Goal: Task Accomplishment & Management: Complete application form

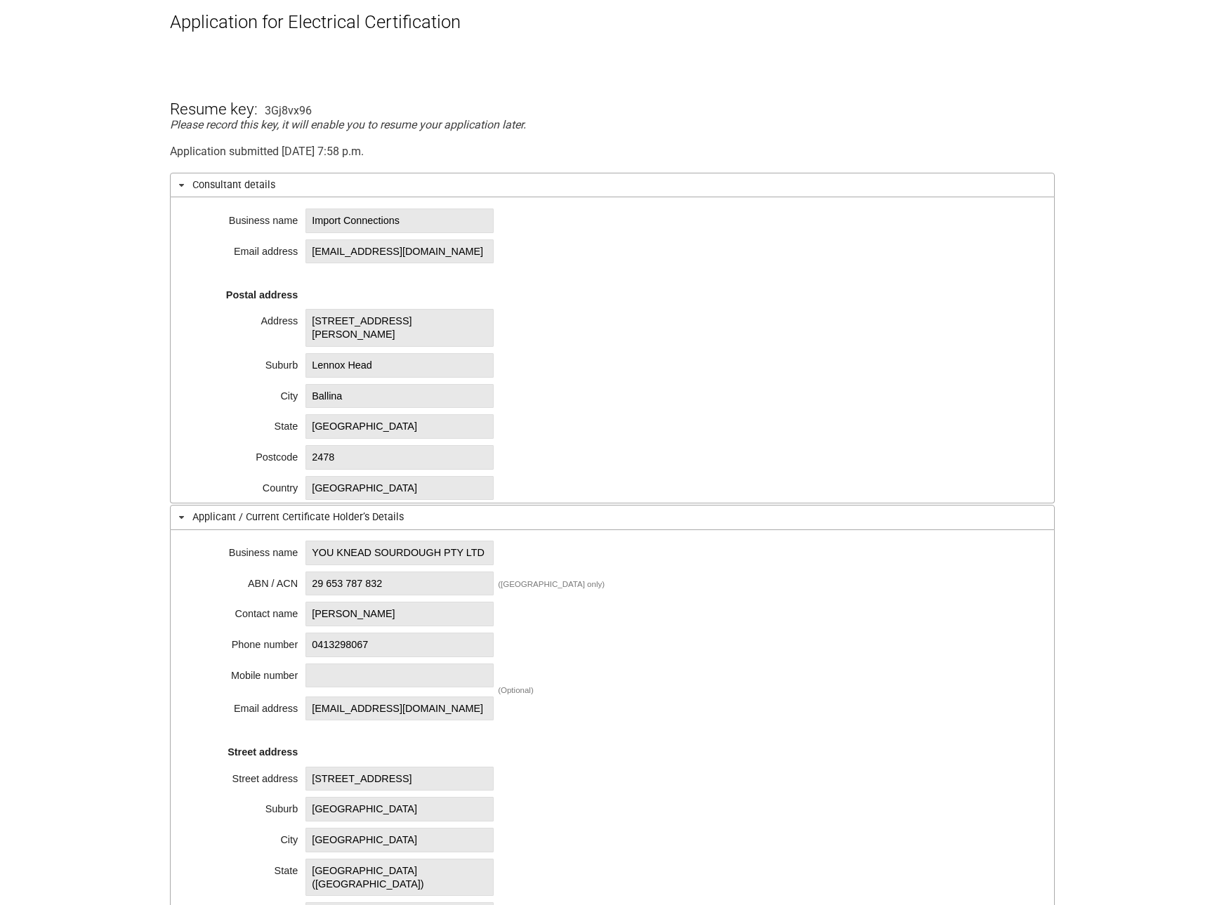
scroll to position [211, 0]
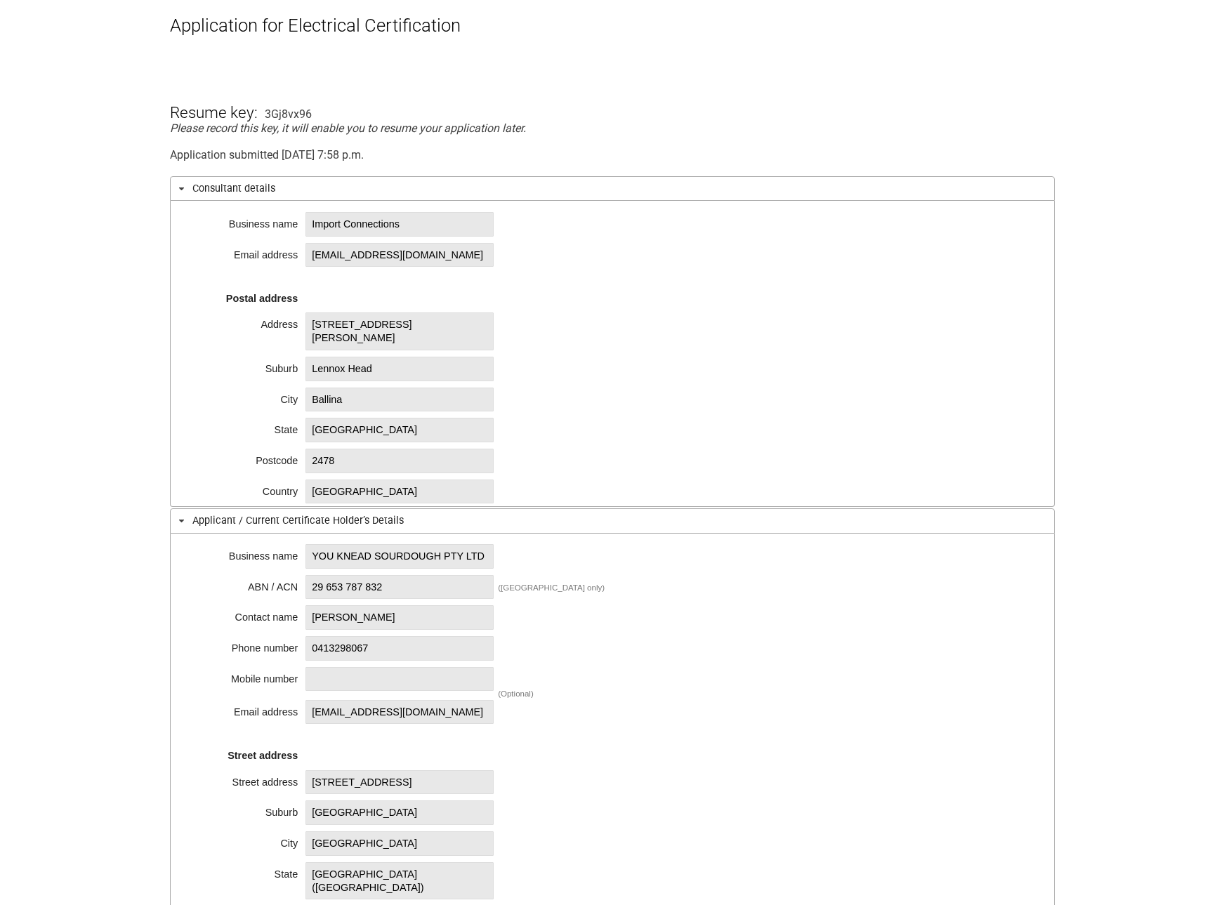
drag, startPoint x: 338, startPoint y: 225, endPoint x: 377, endPoint y: 223, distance: 39.4
click at [339, 225] on span "Import Connections" at bounding box center [400, 224] width 188 height 25
drag, startPoint x: 438, startPoint y: 220, endPoint x: 208, endPoint y: 223, distance: 230.4
click at [208, 223] on div "Business name Import Connections Email address [EMAIL_ADDRESS][DOMAIN_NAME] Pos…" at bounding box center [612, 354] width 885 height 306
click at [343, 228] on span "Import Connections" at bounding box center [400, 224] width 188 height 25
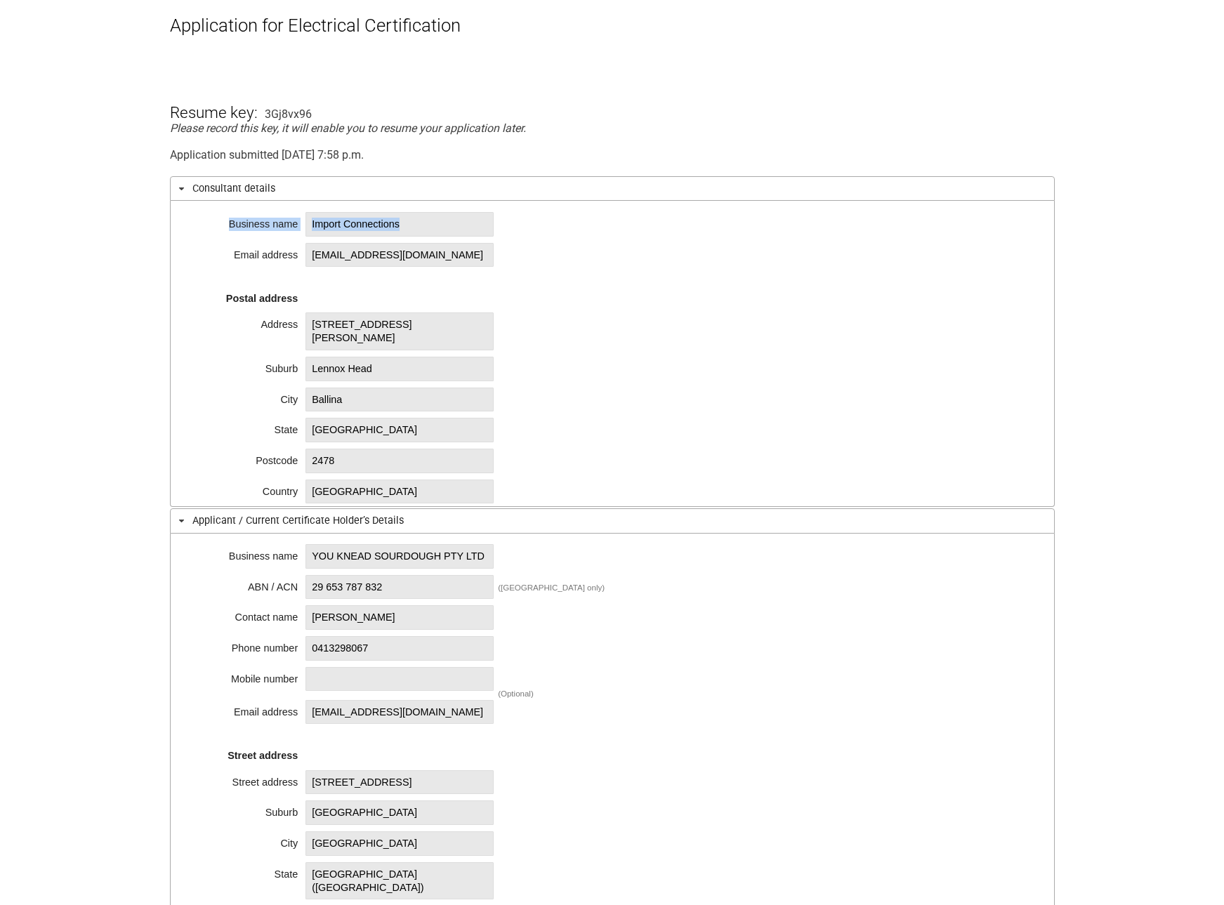
click at [361, 223] on span "Import Connections" at bounding box center [400, 224] width 188 height 25
click at [385, 220] on span "Import Connections" at bounding box center [400, 224] width 188 height 25
drag, startPoint x: 430, startPoint y: 225, endPoint x: 313, endPoint y: 230, distance: 116.7
click at [313, 230] on span "Import Connections" at bounding box center [400, 224] width 188 height 25
copy span "Import Connections"
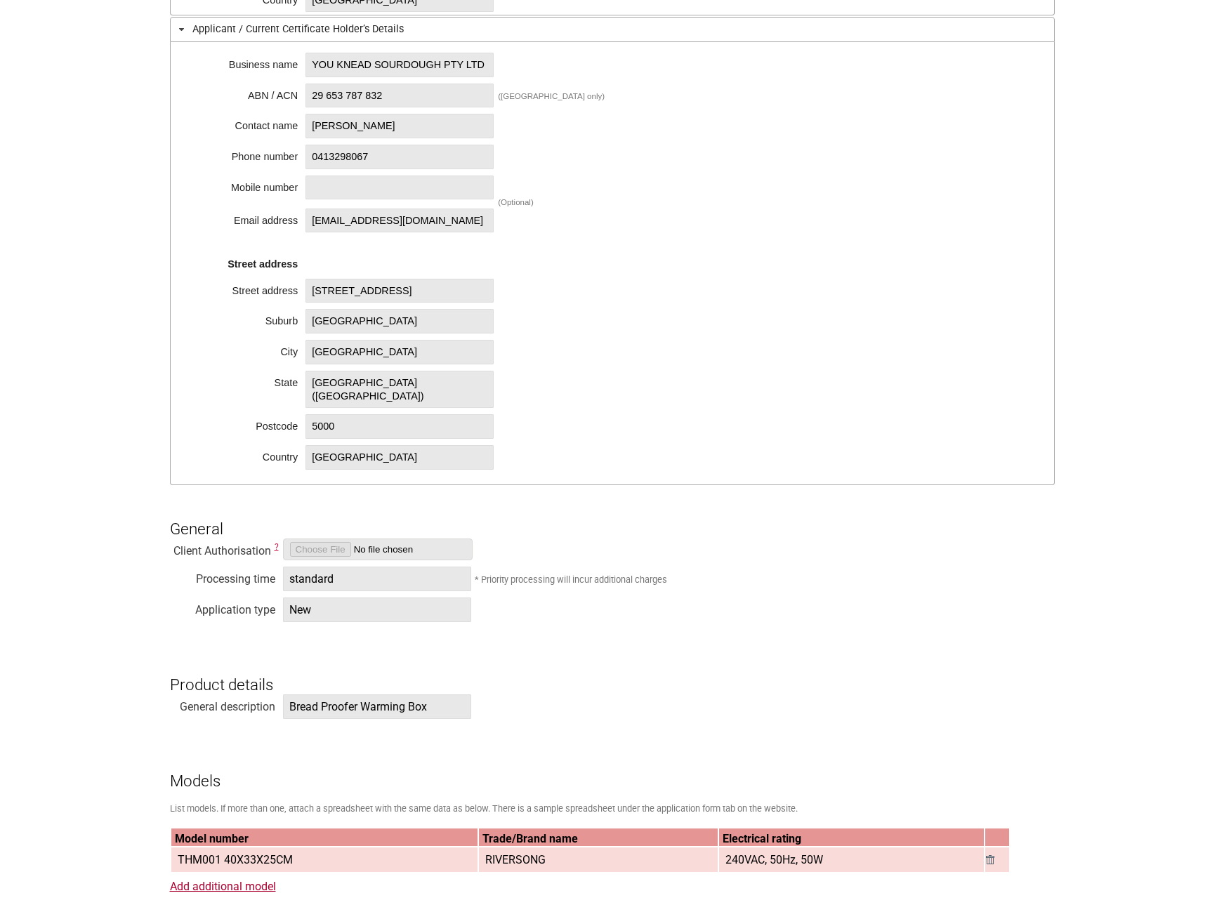
scroll to position [843, 0]
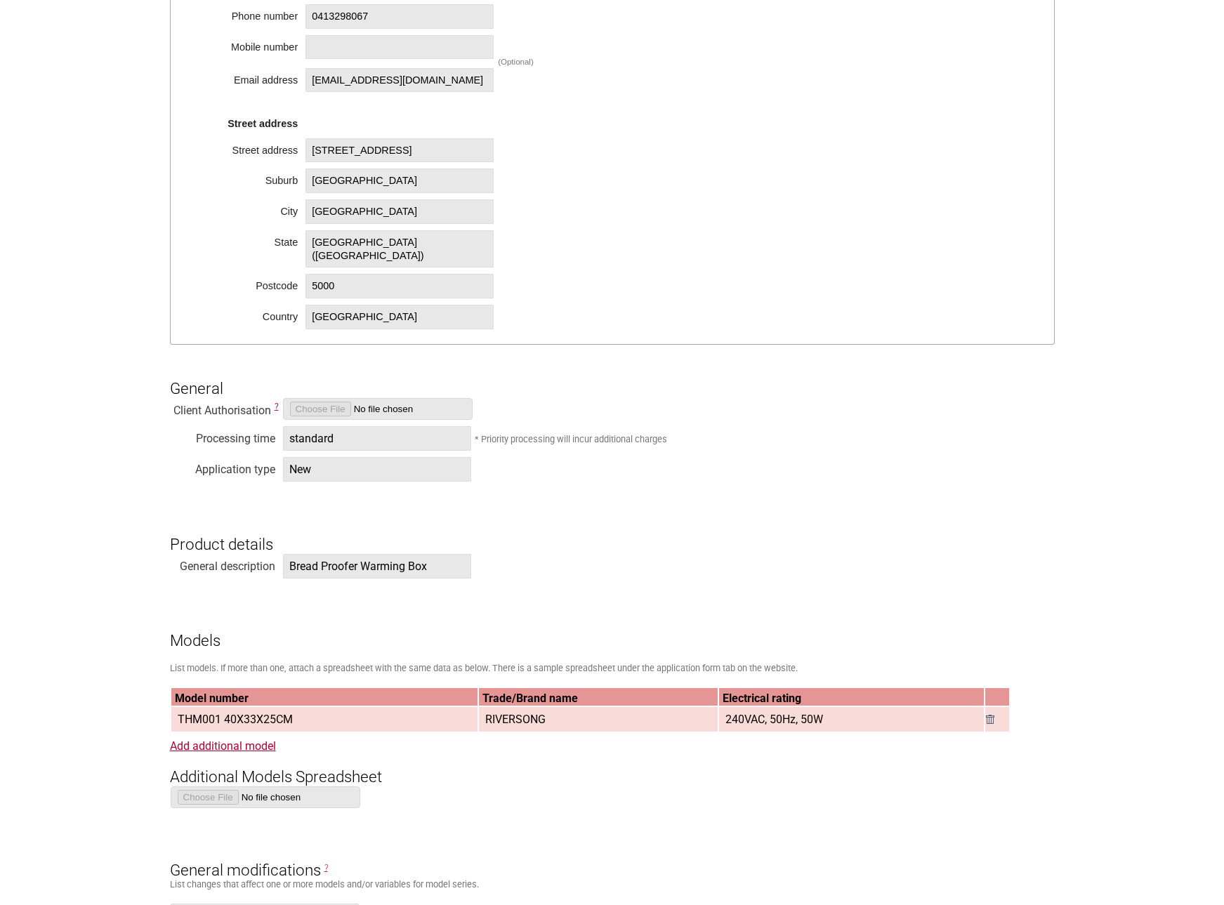
click at [432, 570] on span "Bread Proofer Warming Box" at bounding box center [377, 566] width 188 height 25
drag, startPoint x: 430, startPoint y: 566, endPoint x: 286, endPoint y: 569, distance: 144.0
click at [286, 569] on span "Bread Proofer Warming Box" at bounding box center [377, 566] width 188 height 25
copy span "Bread Proofer Warming Box"
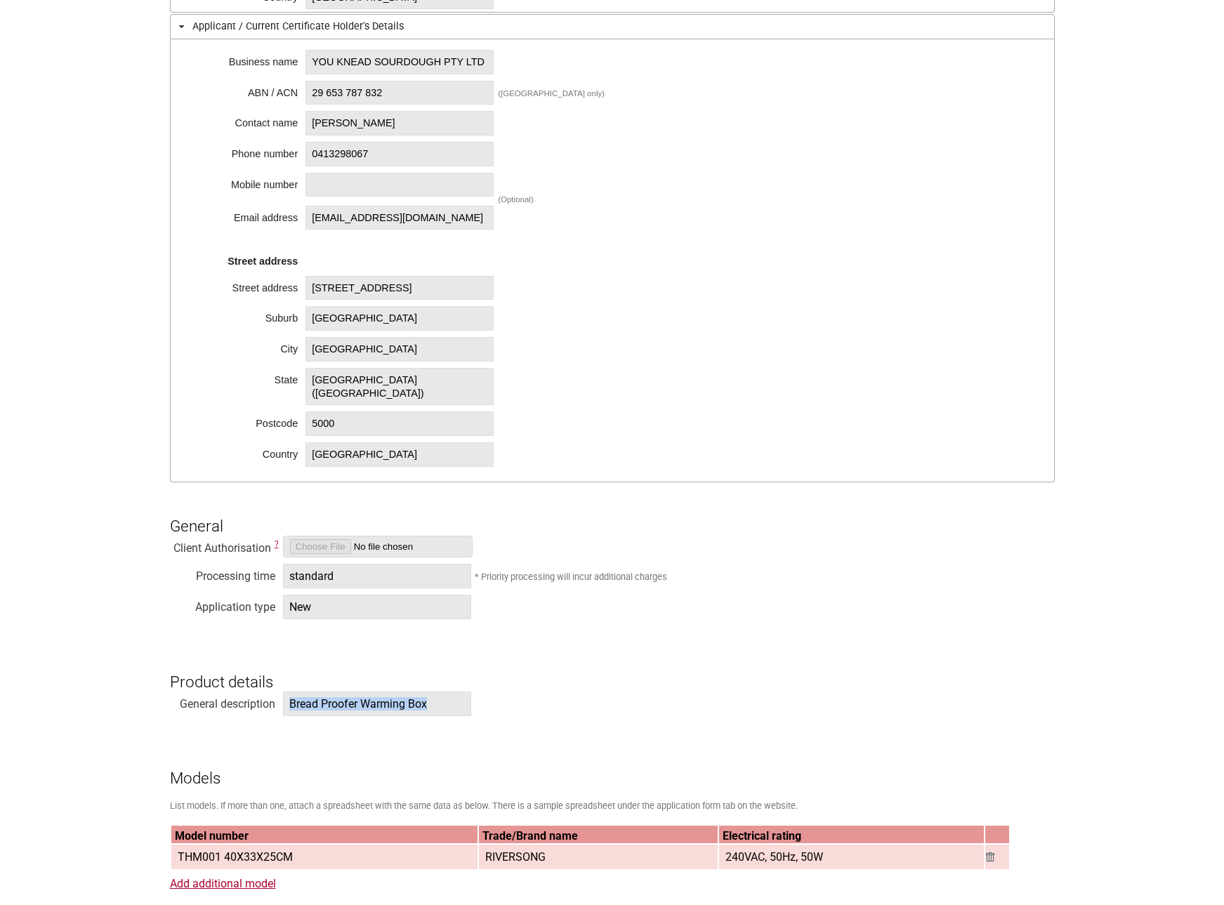
scroll to position [562, 0]
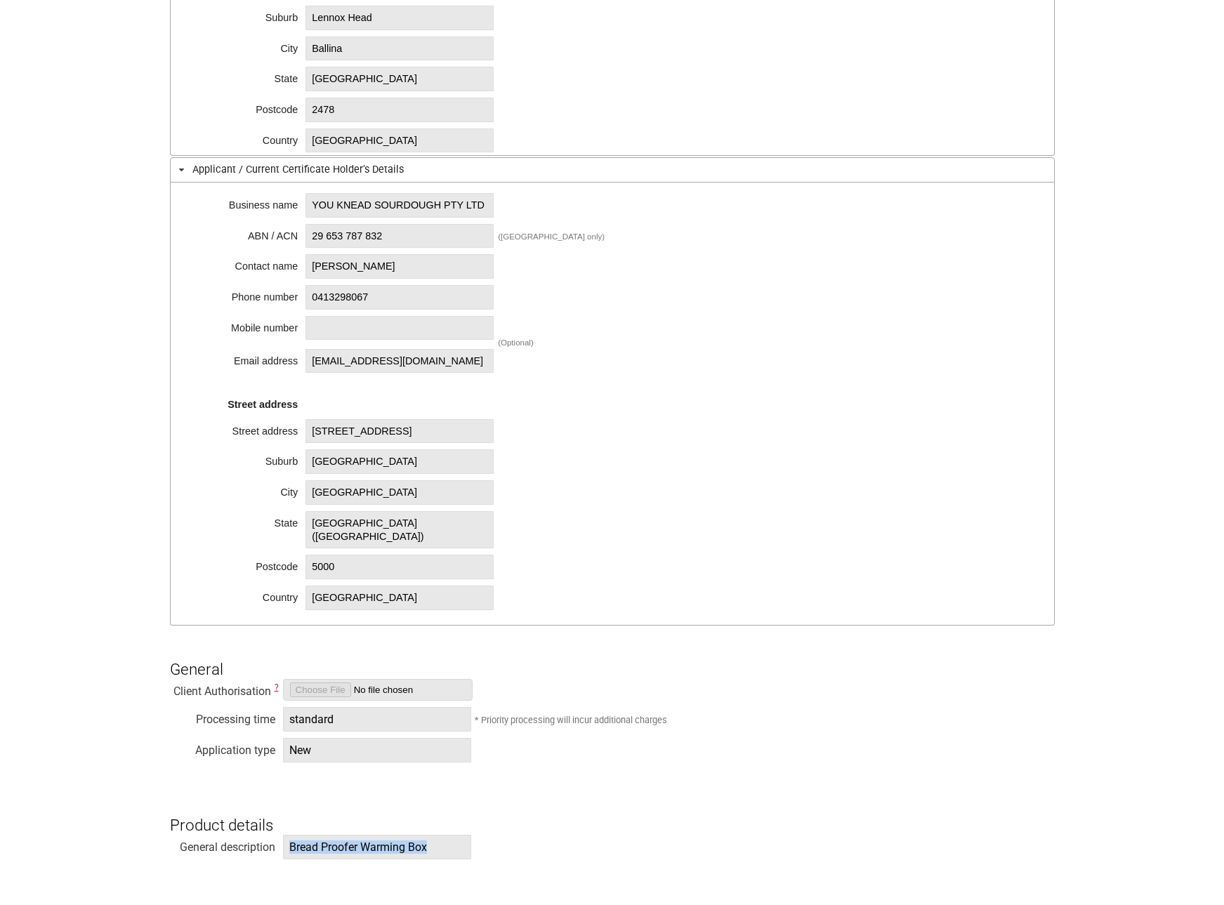
drag, startPoint x: 358, startPoint y: 372, endPoint x: 544, endPoint y: 375, distance: 185.4
click at [544, 375] on div "Business name YOU [PERSON_NAME] PTY LTD ABN / ACN 29 653 787 832 ([GEOGRAPHIC_D…" at bounding box center [612, 405] width 885 height 444
copy span "[EMAIL_ADDRESS][DOMAIN_NAME]"
drag, startPoint x: 335, startPoint y: 277, endPoint x: 303, endPoint y: 277, distance: 32.3
click at [303, 277] on div "Business name YOU [PERSON_NAME] PTY LTD ABN / ACN 29 653 787 832 ([GEOGRAPHIC_D…" at bounding box center [612, 405] width 885 height 444
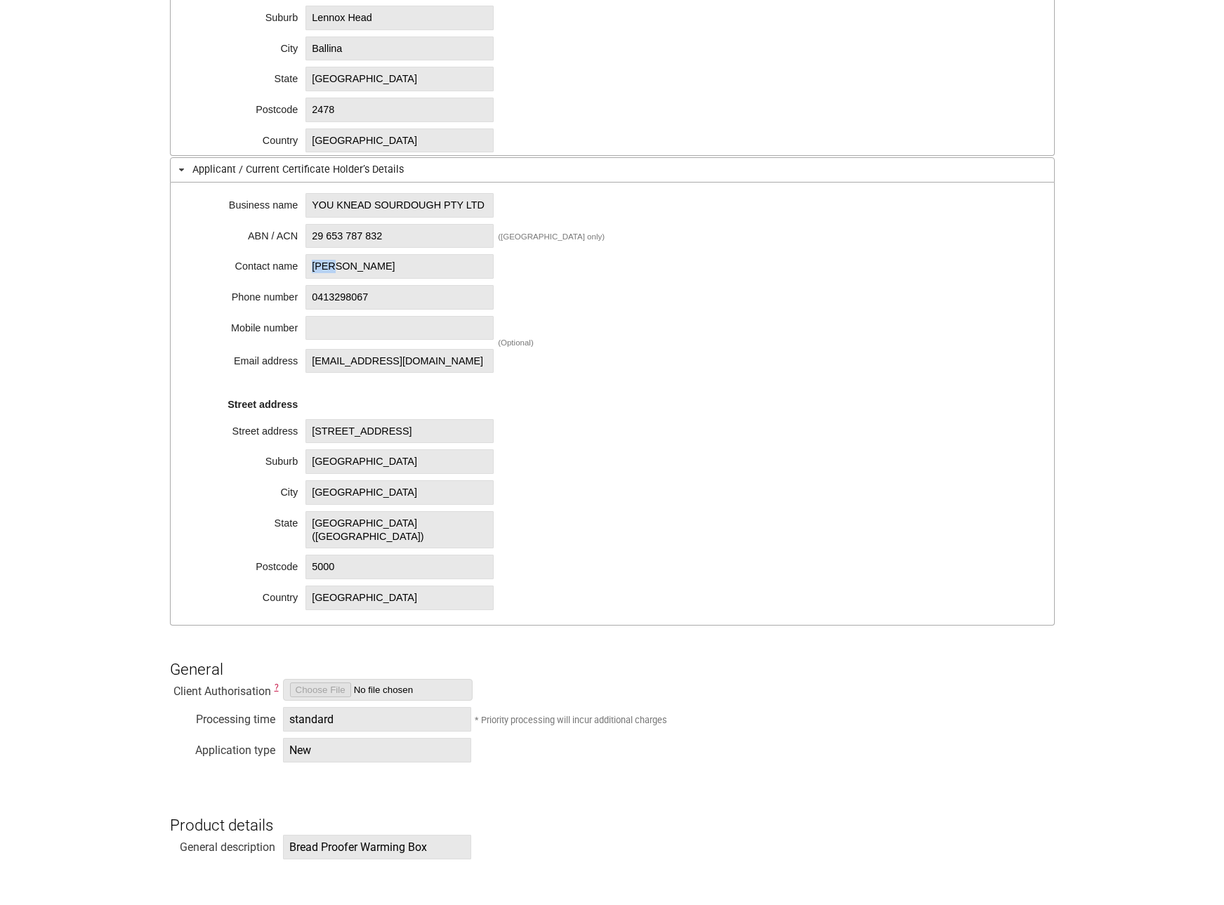
copy span "[PERSON_NAME]"
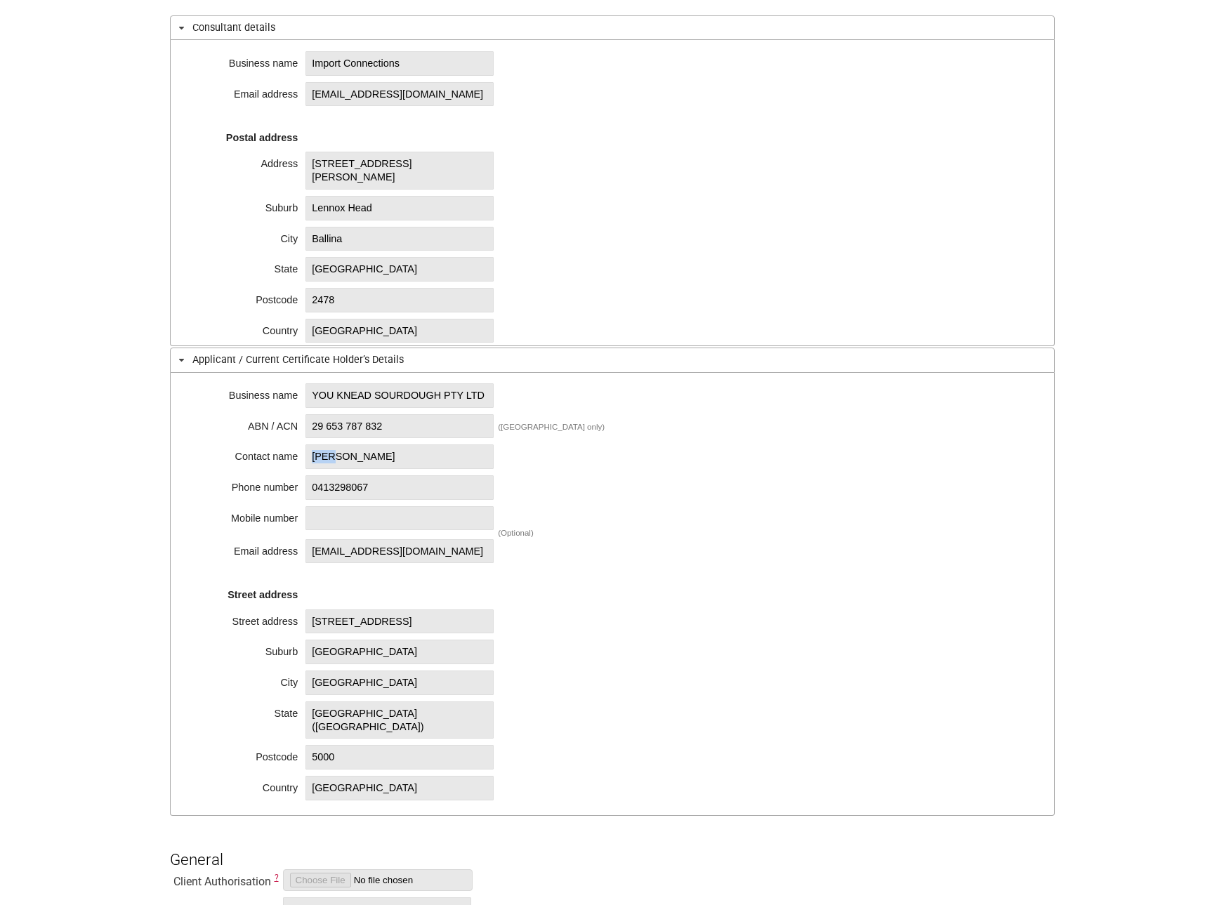
scroll to position [351, 0]
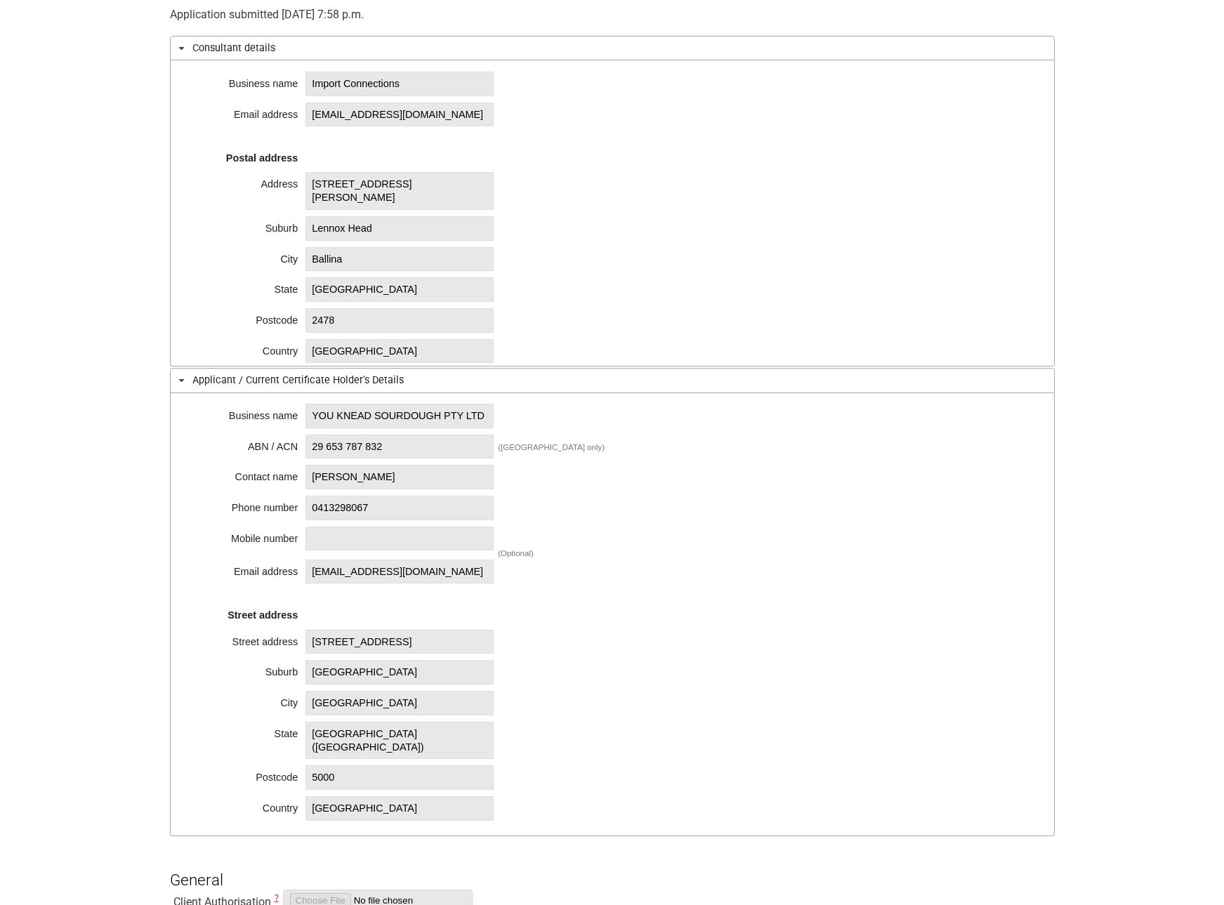
click at [350, 428] on span "YOU KNEAD SOURDOUGH PTY LTD" at bounding box center [400, 416] width 188 height 25
drag, startPoint x: 444, startPoint y: 412, endPoint x: 258, endPoint y: 402, distance: 186.4
click at [258, 402] on div "Business name YOU [PERSON_NAME] PTY LTD ABN / ACN 29 653 787 832 ([GEOGRAPHIC_D…" at bounding box center [612, 615] width 885 height 444
click at [436, 417] on span "YOU KNEAD SOURDOUGH PTY LTD" at bounding box center [400, 416] width 188 height 25
drag, startPoint x: 443, startPoint y: 414, endPoint x: 311, endPoint y: 415, distance: 132.0
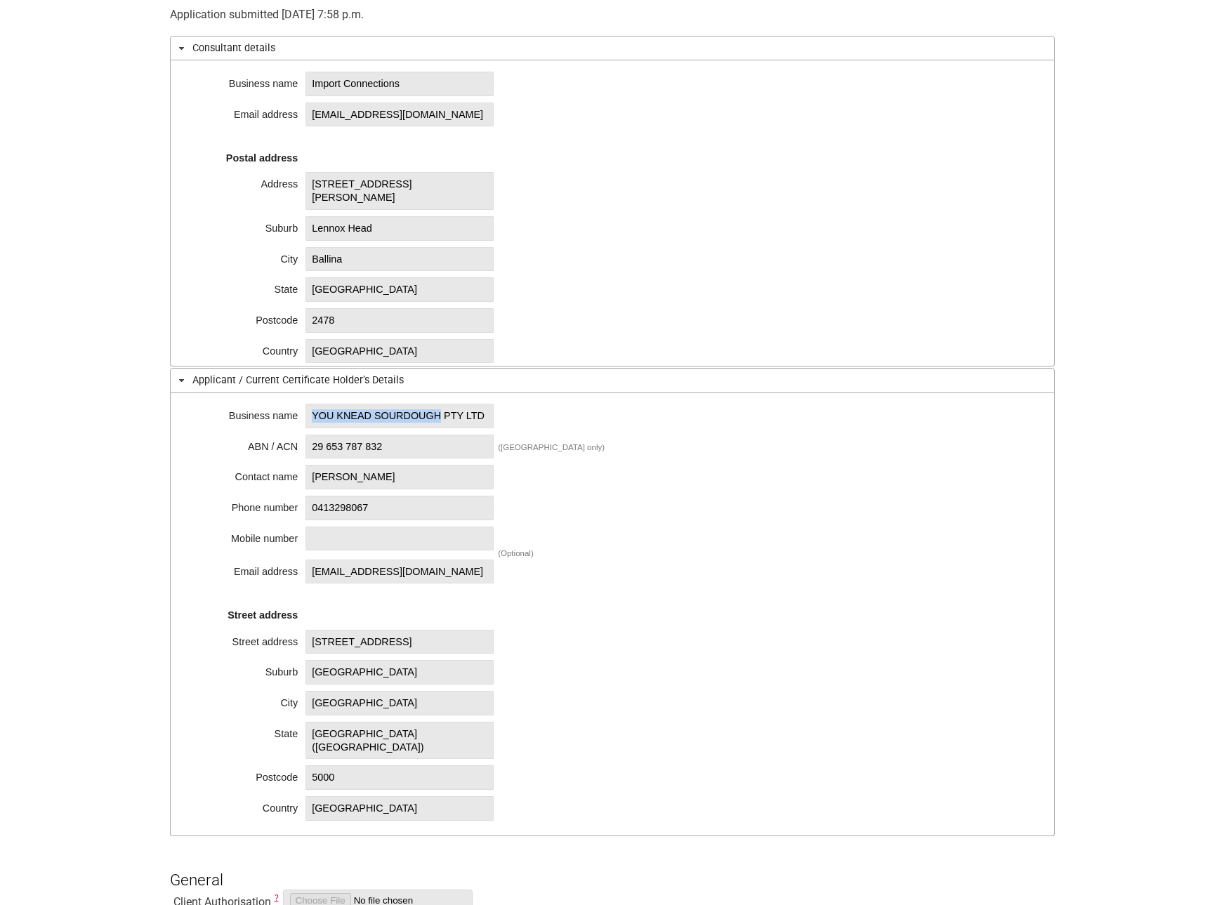
click at [311, 415] on span "YOU KNEAD SOURDOUGH PTY LTD" at bounding box center [400, 416] width 188 height 25
copy span "YOU KNEAD SOURDOUGH"
click at [891, 329] on div "Business name Import Connections Email address [EMAIL_ADDRESS][DOMAIN_NAME] Pos…" at bounding box center [612, 213] width 885 height 306
click at [668, 298] on div "Business name Import Connections Email address [EMAIL_ADDRESS][DOMAIN_NAME] Pos…" at bounding box center [612, 213] width 885 height 306
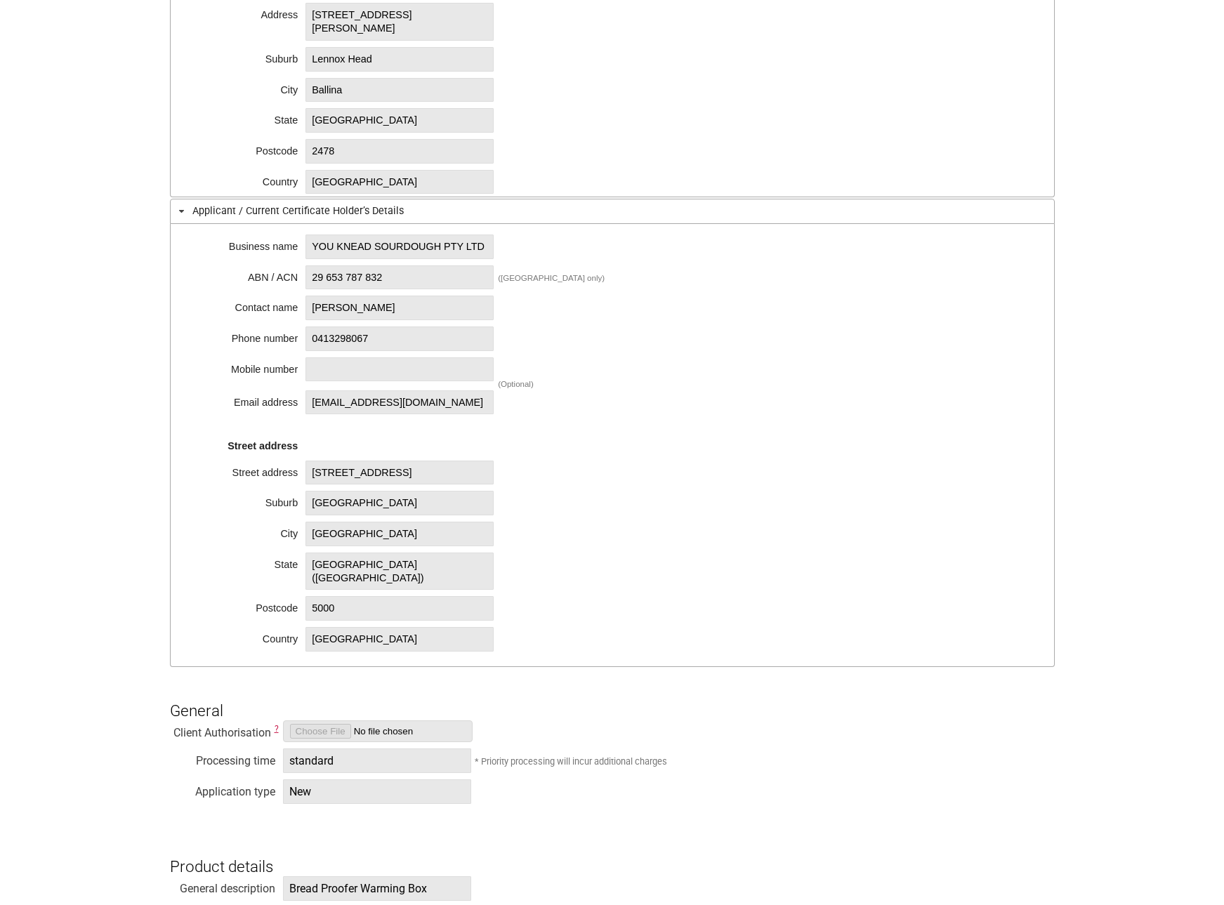
scroll to position [562, 0]
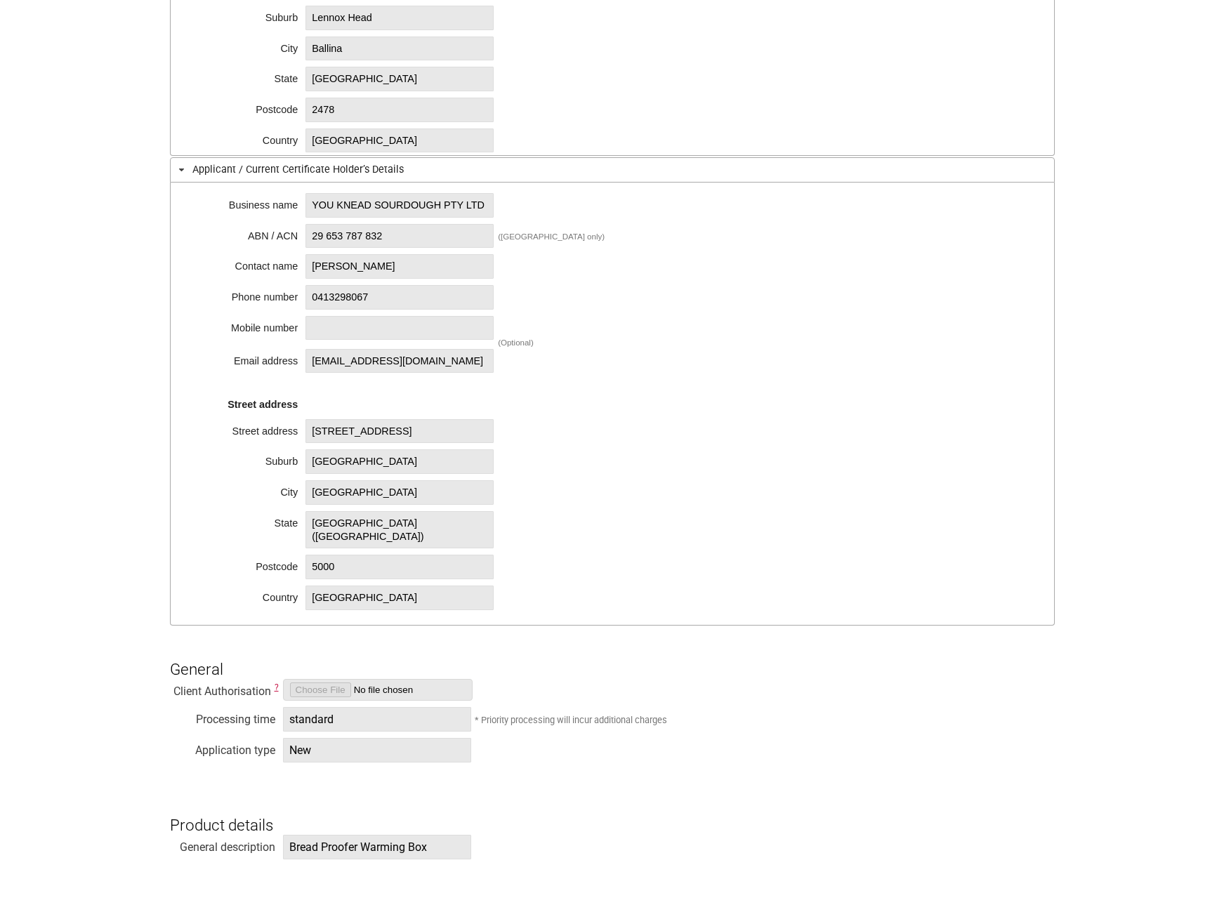
drag, startPoint x: 87, startPoint y: 321, endPoint x: 95, endPoint y: 322, distance: 7.9
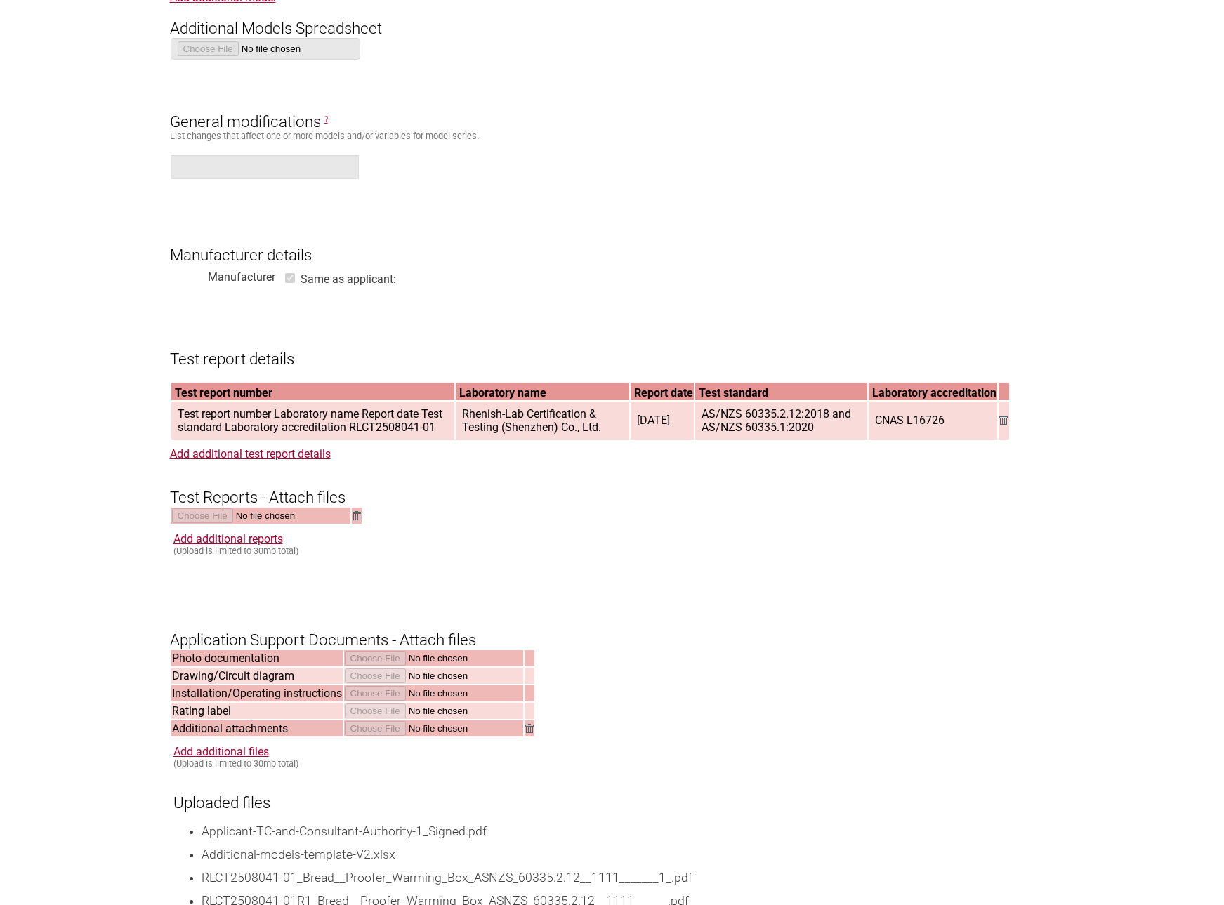
scroll to position [1756, 0]
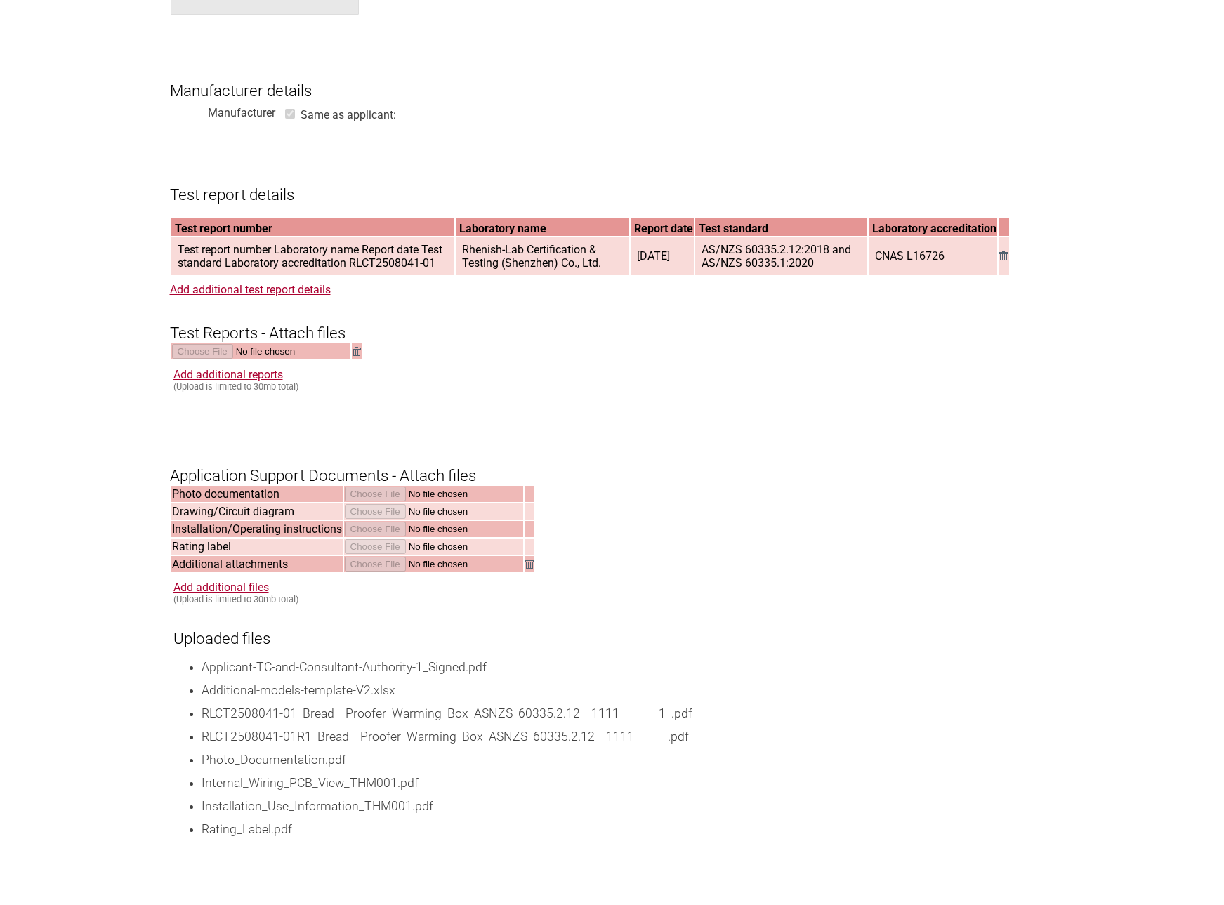
click at [712, 253] on span "AS/NZS 60335.2.12:2018 and AS/NZS 60335.1:2020" at bounding box center [781, 256] width 171 height 37
drag, startPoint x: 704, startPoint y: 255, endPoint x: 823, endPoint y: 273, distance: 120.7
click at [823, 273] on span "AS/NZS 60335.2.12:2018 and AS/NZS 60335.1:2020" at bounding box center [781, 256] width 171 height 37
copy span "AS/NZS 60335.2.12:2018 and AS/NZS 60335.1:2020"
click at [559, 140] on form "Resume key: 3Gj8vx96 Please record this key, it will enable you to resume your …" at bounding box center [612, 44] width 885 height 3040
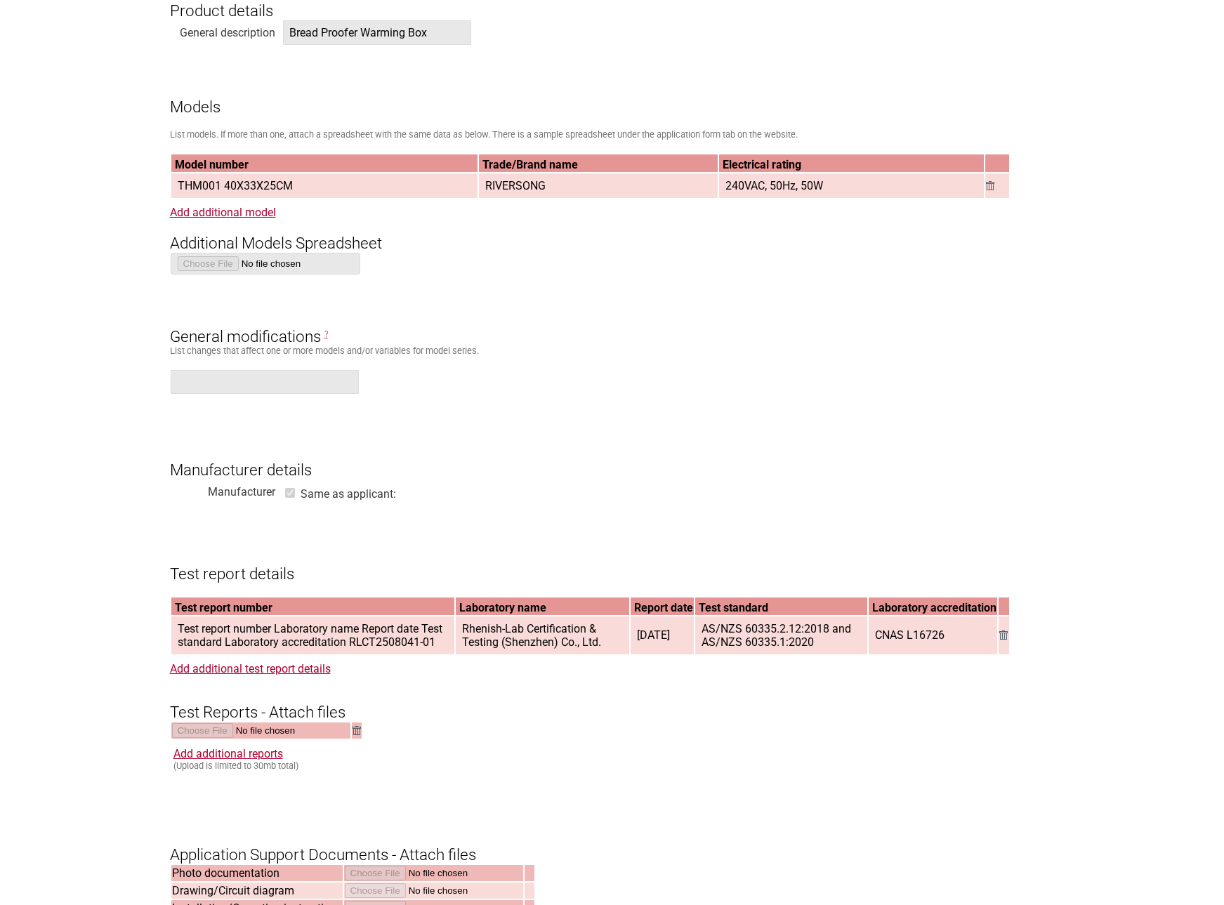
scroll to position [1405, 0]
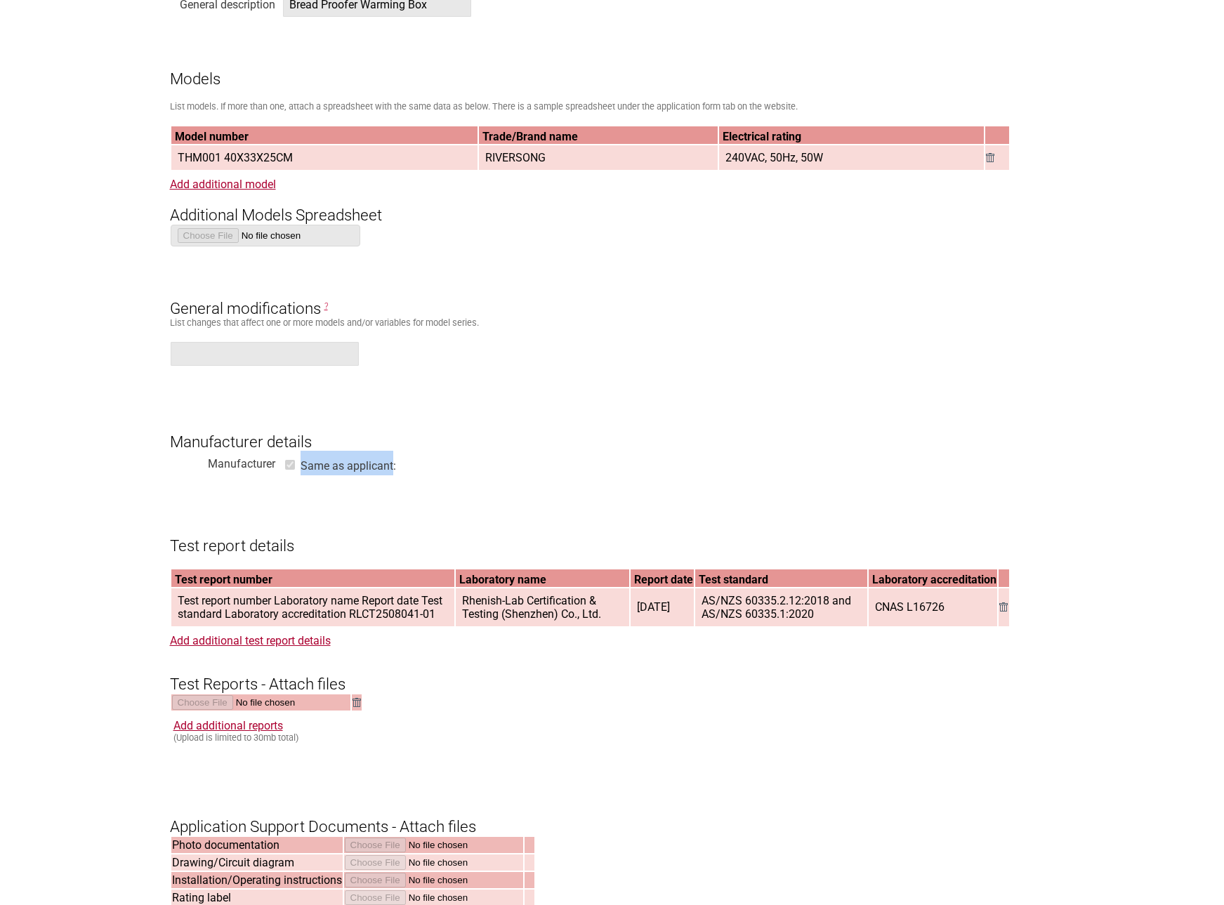
drag, startPoint x: 300, startPoint y: 468, endPoint x: 393, endPoint y: 470, distance: 92.7
click at [393, 470] on label "Same as applicant:" at bounding box center [349, 465] width 96 height 13
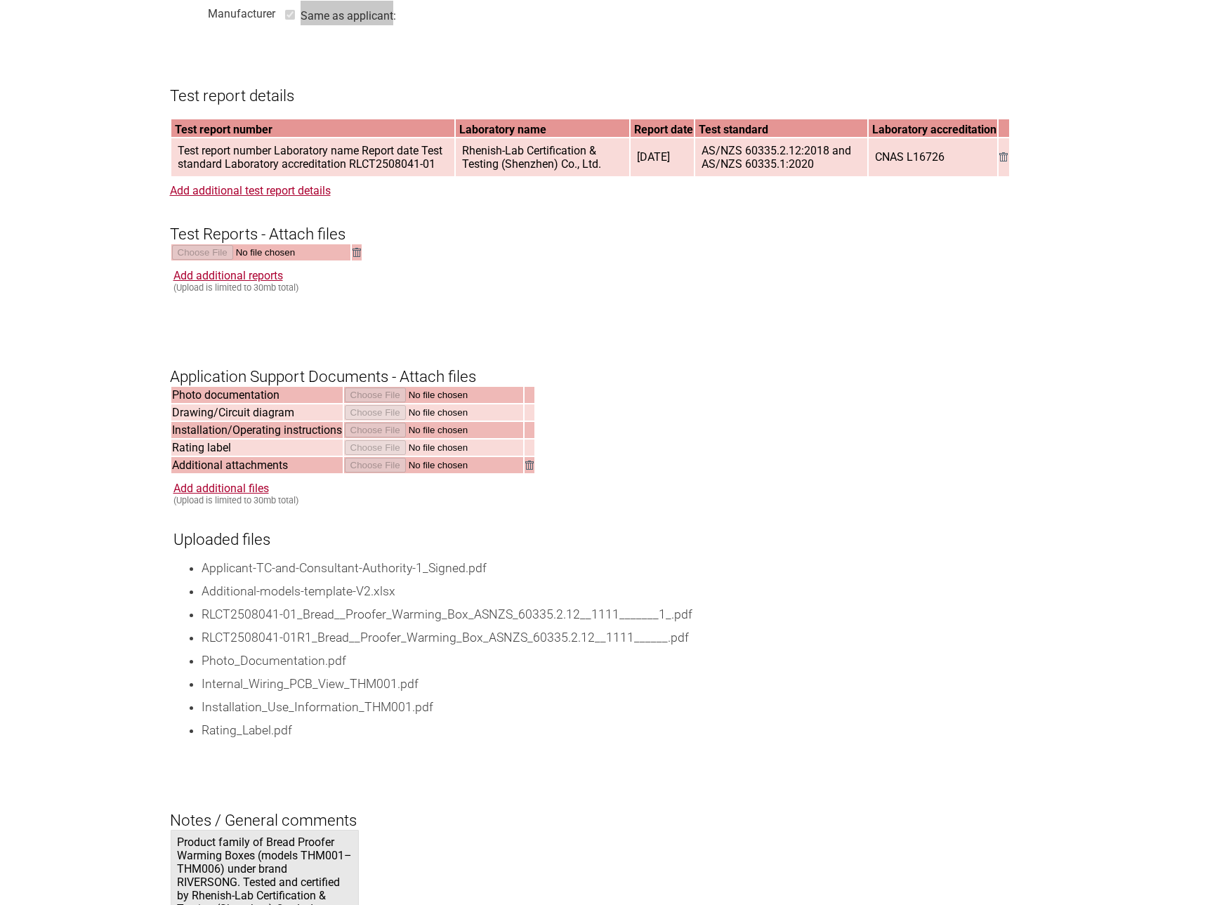
scroll to position [1896, 0]
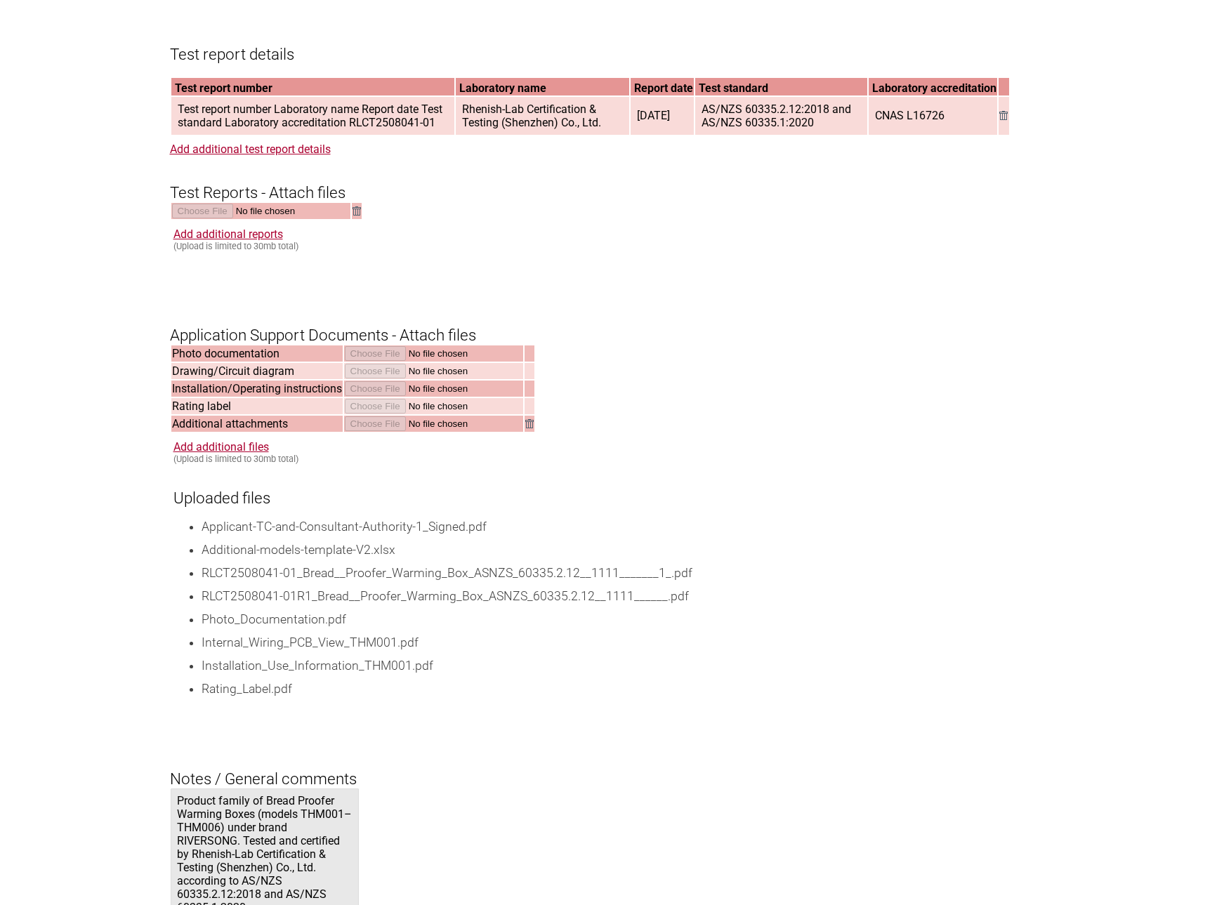
click at [535, 237] on div "Add additional reports (Upload is limited to 30mb total)" at bounding box center [613, 240] width 881 height 24
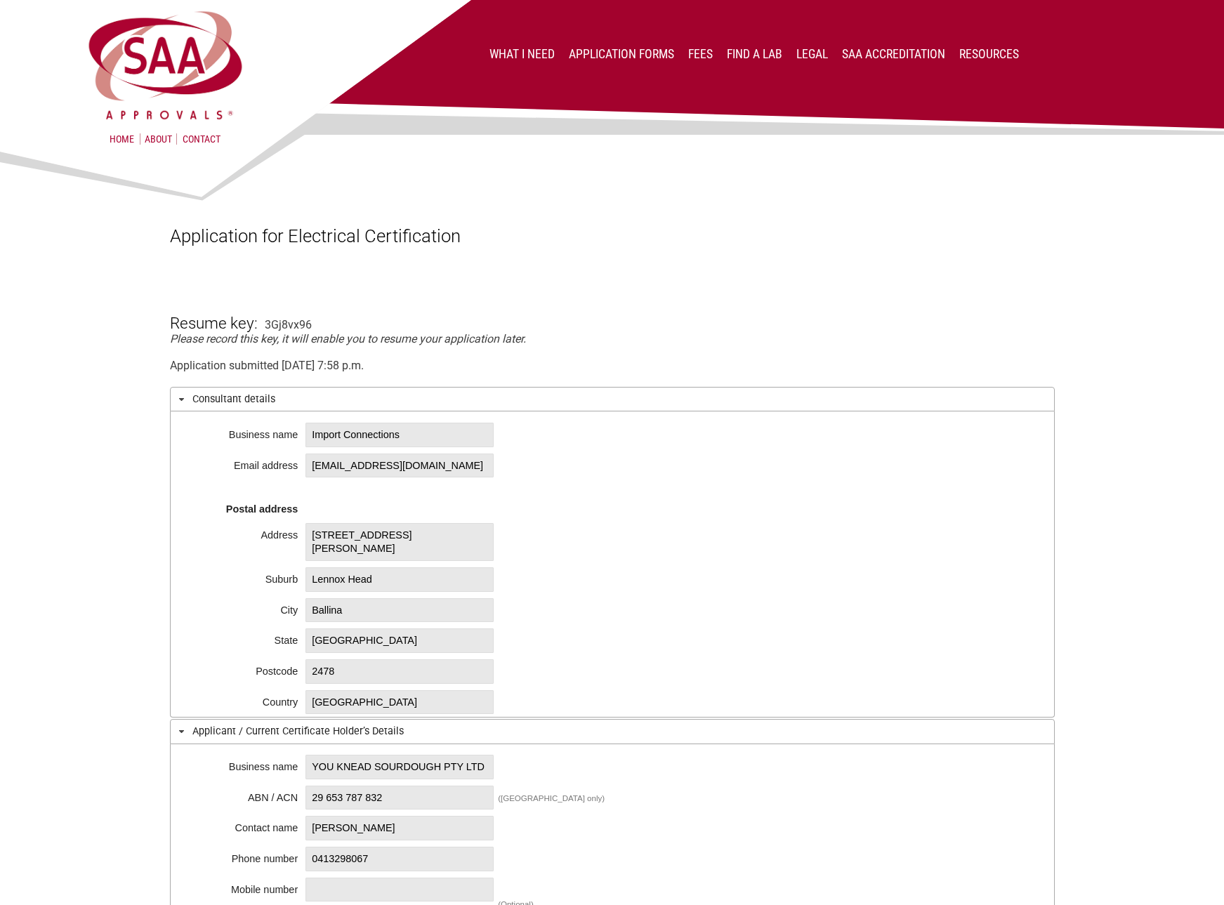
scroll to position [1756, 0]
